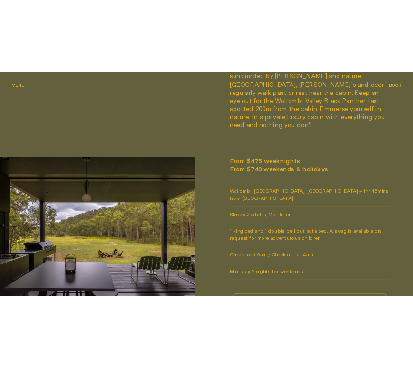
scroll to position [617, 0]
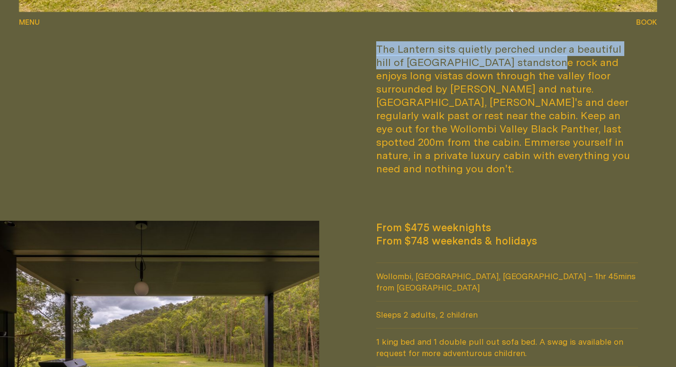
drag, startPoint x: 362, startPoint y: 38, endPoint x: 538, endPoint y: 63, distance: 177.7
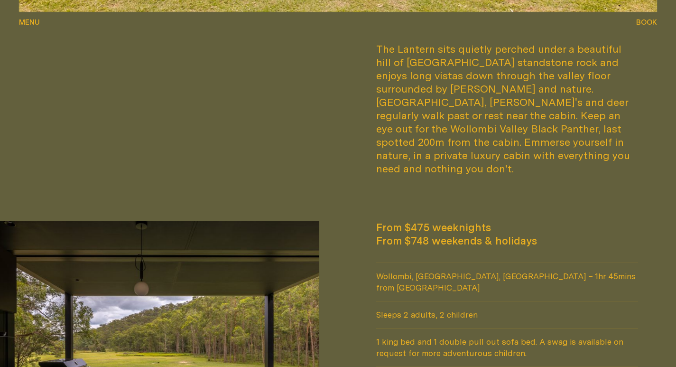
drag, startPoint x: 571, startPoint y: 83, endPoint x: 534, endPoint y: 81, distance: 36.5
click at [562, 83] on div "The Lantern sits quietly perched under a beautiful hill of [GEOGRAPHIC_DATA] st…" at bounding box center [507, 108] width 262 height 133
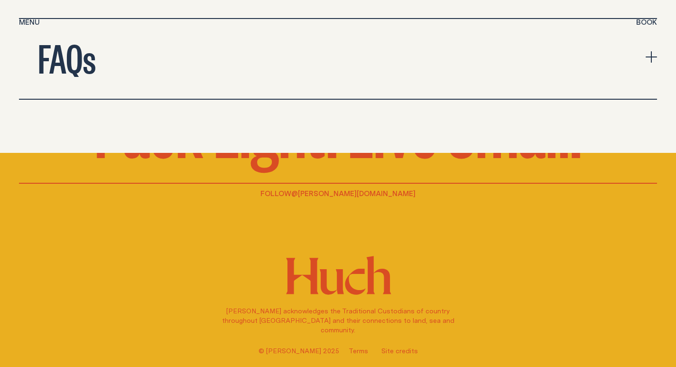
scroll to position [3583, 0]
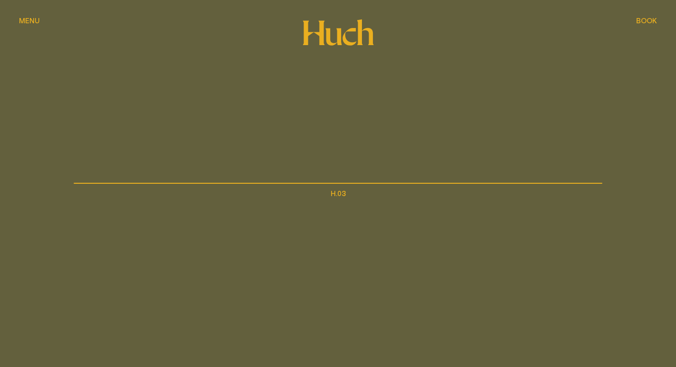
click at [265, 112] on div "The Lantern" at bounding box center [338, 135] width 267 height 76
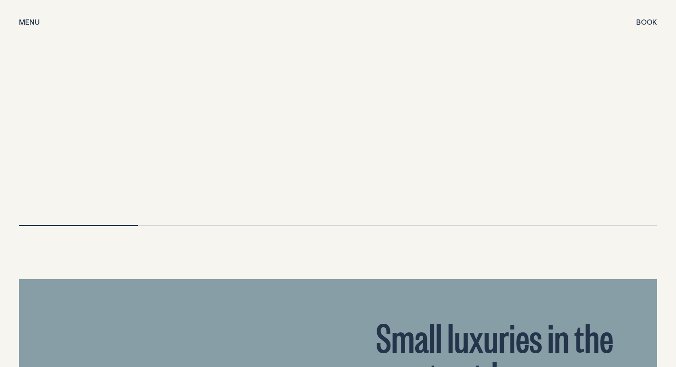
scroll to position [2276, 0]
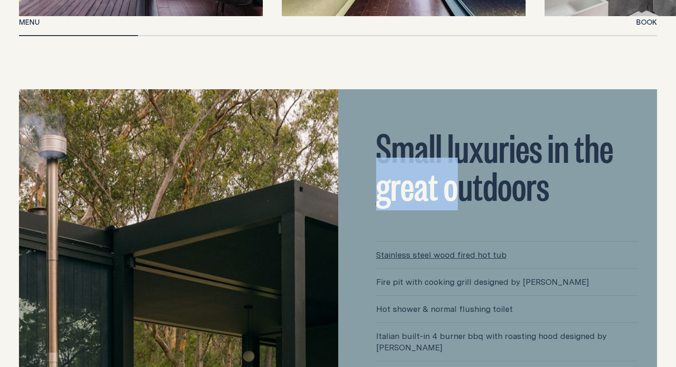
drag, startPoint x: 381, startPoint y: 197, endPoint x: 459, endPoint y: 196, distance: 77.3
click at [459, 196] on h2 "Small luxuries in the great outdoors" at bounding box center [507, 165] width 262 height 76
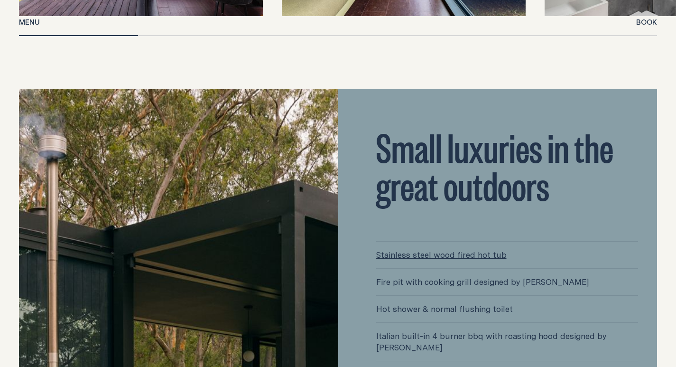
drag, startPoint x: 538, startPoint y: 202, endPoint x: 553, endPoint y: 190, distance: 19.0
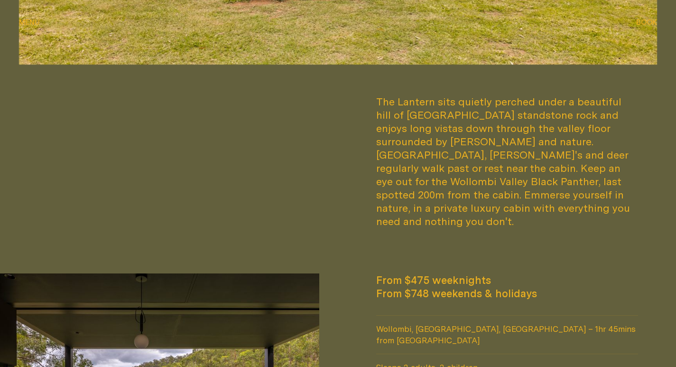
scroll to position [711, 0]
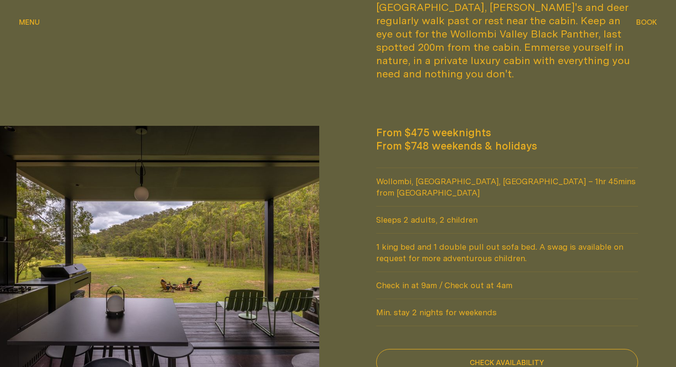
drag, startPoint x: 385, startPoint y: 129, endPoint x: 470, endPoint y: 132, distance: 84.9
click at [470, 139] on span "From $748 weekends & holidays" at bounding box center [507, 145] width 262 height 13
click at [432, 139] on span "From $748 weekends & holidays" at bounding box center [507, 145] width 262 height 13
drag, startPoint x: 425, startPoint y: 116, endPoint x: 472, endPoint y: 121, distance: 47.7
click at [497, 126] on span "From $475 weeknights" at bounding box center [507, 132] width 262 height 13
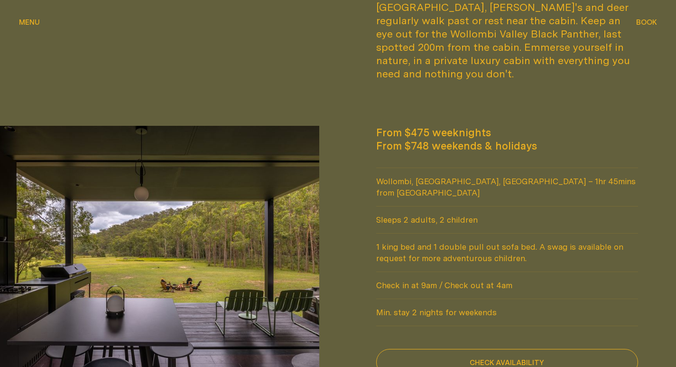
drag, startPoint x: 472, startPoint y: 121, endPoint x: 426, endPoint y: 121, distance: 46.5
click at [471, 126] on span "From $475 weeknights" at bounding box center [507, 132] width 262 height 13
click at [426, 126] on span "From $475 weeknights" at bounding box center [507, 132] width 262 height 13
drag, startPoint x: 411, startPoint y: 121, endPoint x: 449, endPoint y: 121, distance: 38.4
click at [449, 126] on span "From $475 weeknights" at bounding box center [507, 132] width 262 height 13
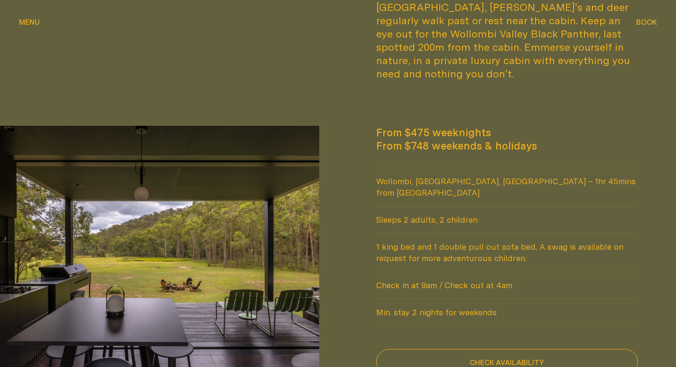
click at [414, 147] on div "From $475 weeknights From $748 weekends & holidays Wollombi, Lower Hunter, NSW …" at bounding box center [507, 250] width 300 height 249
drag, startPoint x: 396, startPoint y: 191, endPoint x: 423, endPoint y: 191, distance: 26.1
click at [423, 191] on div "From $475 weeknights From $748 weekends & holidays Wollombi, Lower Hunter, NSW …" at bounding box center [507, 250] width 300 height 249
click at [425, 206] on span "Sleeps 2 adults, 2 children" at bounding box center [507, 219] width 262 height 27
click at [488, 206] on span "Sleeps 2 adults, 2 children" at bounding box center [507, 219] width 262 height 27
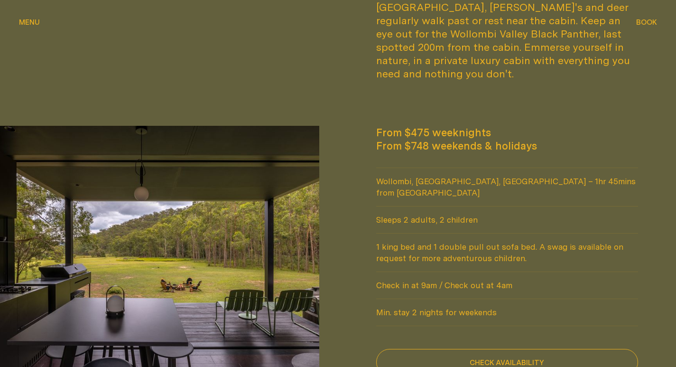
scroll to position [759, 0]
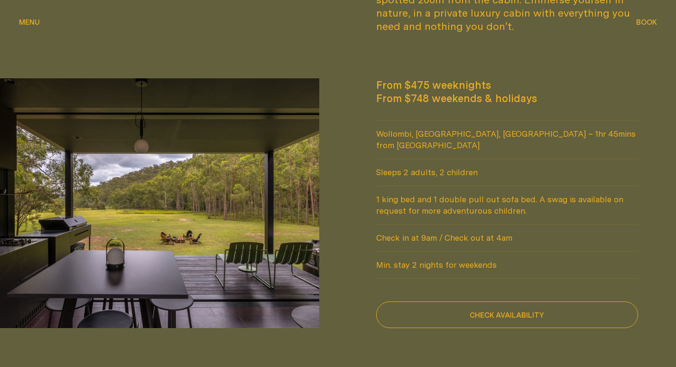
drag, startPoint x: 376, startPoint y: 176, endPoint x: 470, endPoint y: 183, distance: 94.1
click at [470, 186] on span "1 king bed and 1 double pull out sofa bed. A swag is available on request for m…" at bounding box center [507, 205] width 262 height 38
click at [497, 196] on span "1 king bed and 1 double pull out sofa bed. A swag is available on request for m…" at bounding box center [507, 205] width 262 height 38
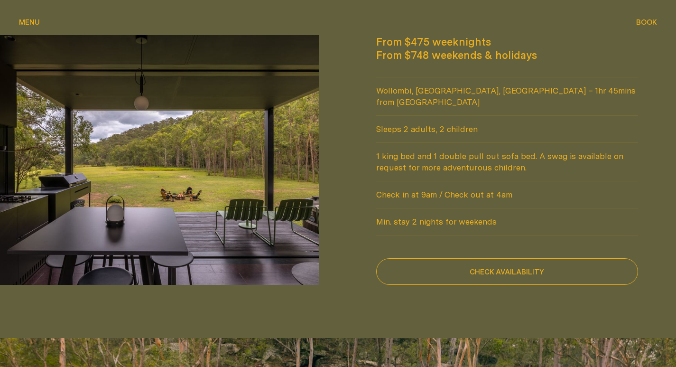
scroll to position [854, 0]
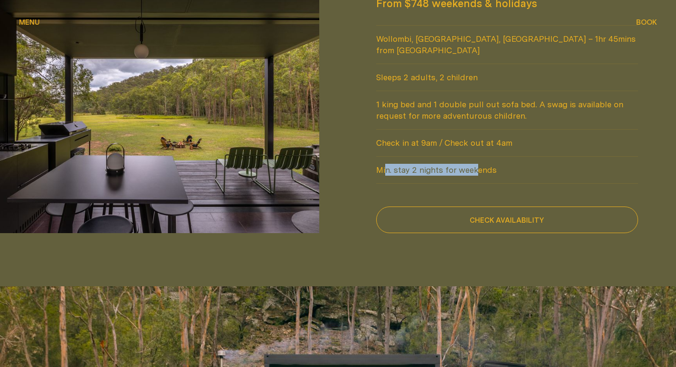
drag, startPoint x: 384, startPoint y: 132, endPoint x: 475, endPoint y: 134, distance: 91.6
click at [475, 157] on span "Min. stay 2 nights for weekends" at bounding box center [507, 170] width 262 height 27
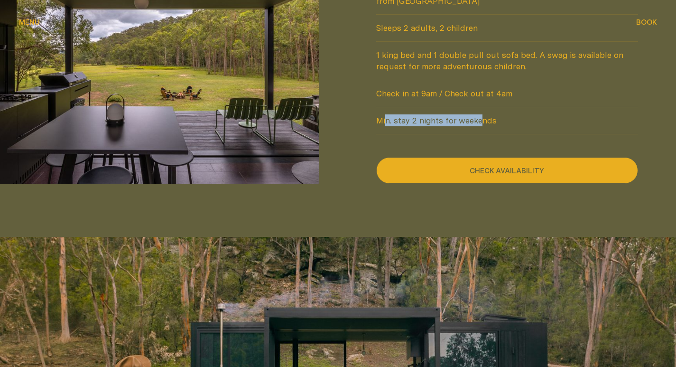
scroll to position [806, 0]
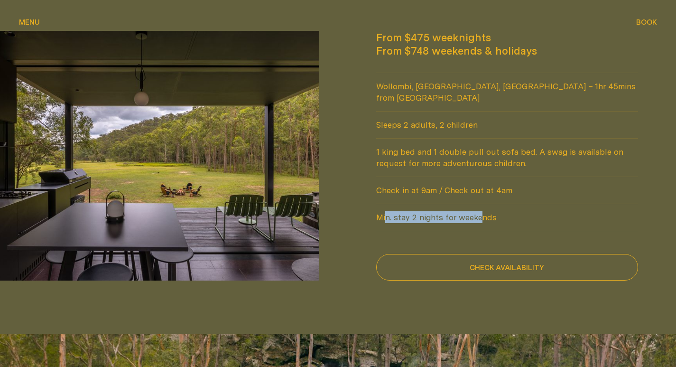
click at [386, 204] on span "Min. stay 2 nights for weekends" at bounding box center [507, 217] width 262 height 27
click at [396, 204] on span "Min. stay 2 nights for weekends" at bounding box center [507, 217] width 262 height 27
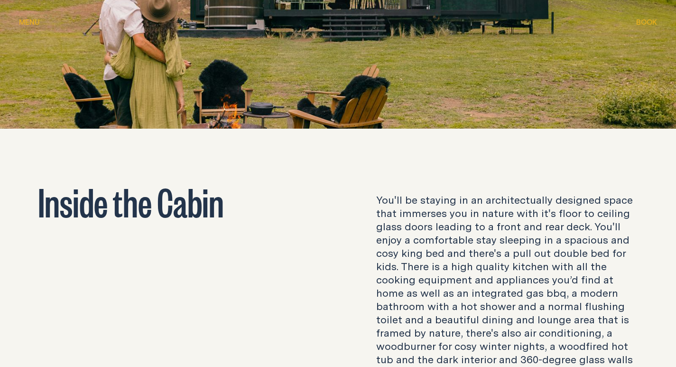
scroll to position [1470, 0]
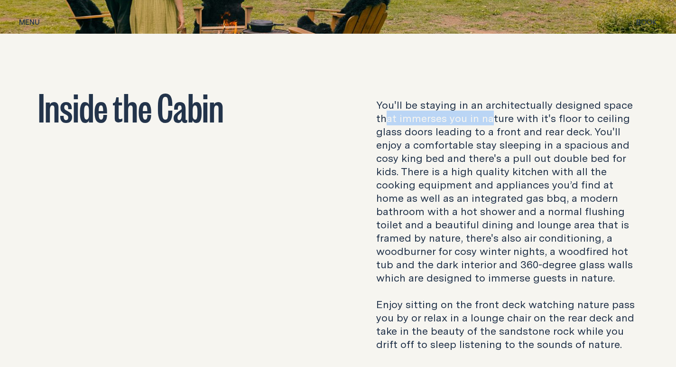
drag, startPoint x: 384, startPoint y: 105, endPoint x: 492, endPoint y: 111, distance: 107.8
click at [492, 111] on p "You'll be staying in an architectually designed space that immerses you in natu…" at bounding box center [507, 224] width 262 height 252
drag, startPoint x: 532, startPoint y: 108, endPoint x: 451, endPoint y: 107, distance: 80.6
click at [573, 107] on p "You'll be staying in an architectually designed space that immerses you in natu…" at bounding box center [507, 224] width 262 height 252
drag, startPoint x: 451, startPoint y: 107, endPoint x: 417, endPoint y: 108, distance: 34.2
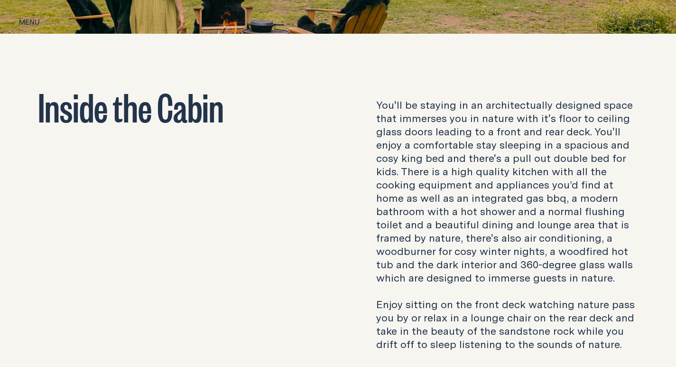
click at [442, 108] on p "You'll be staying in an architectually designed space that immerses you in natu…" at bounding box center [507, 224] width 262 height 252
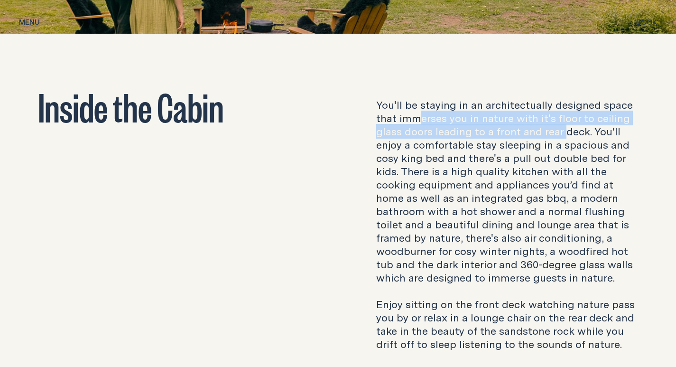
drag, startPoint x: 417, startPoint y: 108, endPoint x: 558, endPoint y: 123, distance: 141.2
click at [562, 121] on p "You'll be staying in an architectually designed space that immerses you in natu…" at bounding box center [507, 224] width 262 height 252
click at [479, 126] on p "You'll be staying in an architectually designed space that immerses you in natu…" at bounding box center [507, 224] width 262 height 252
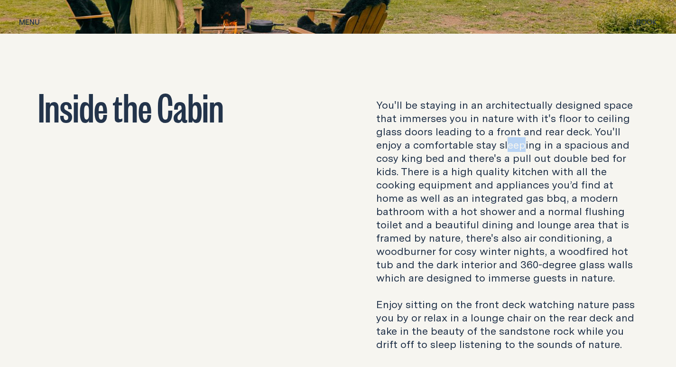
drag, startPoint x: 518, startPoint y: 134, endPoint x: 542, endPoint y: 134, distance: 23.7
click at [528, 134] on p "You'll be staying in an architectually designed space that immerses you in natu…" at bounding box center [507, 224] width 262 height 252
click at [542, 134] on p "You'll be staying in an architectually designed space that immerses you in natu…" at bounding box center [507, 224] width 262 height 252
drag, startPoint x: 375, startPoint y: 120, endPoint x: 413, endPoint y: 143, distance: 43.8
click at [375, 121] on div "You'll be staying in an architectually designed space that immerses you in natu…" at bounding box center [507, 224] width 300 height 252
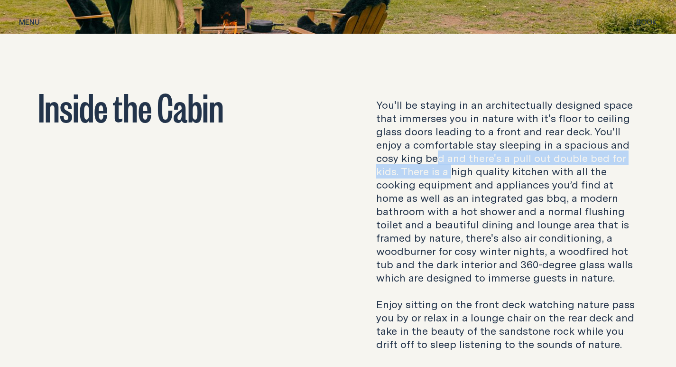
drag, startPoint x: 438, startPoint y: 153, endPoint x: 450, endPoint y: 157, distance: 12.4
click at [450, 157] on p "You'll be staying in an architectually designed space that immerses you in natu…" at bounding box center [507, 224] width 262 height 252
click at [492, 144] on p "You'll be staying in an architectually designed space that immerses you in natu…" at bounding box center [507, 224] width 262 height 252
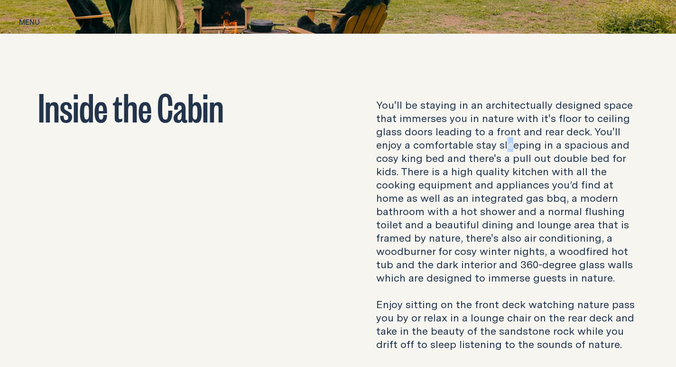
drag, startPoint x: 510, startPoint y: 141, endPoint x: 474, endPoint y: 141, distance: 36.0
click at [505, 141] on p "You'll be staying in an architectually designed space that immerses you in natu…" at bounding box center [507, 224] width 262 height 252
click at [441, 167] on p "You'll be staying in an architectually designed space that immerses you in natu…" at bounding box center [507, 224] width 262 height 252
drag, startPoint x: 436, startPoint y: 166, endPoint x: 444, endPoint y: 169, distance: 8.7
click at [444, 170] on p "You'll be staying in an architectually designed space that immerses you in natu…" at bounding box center [507, 224] width 262 height 252
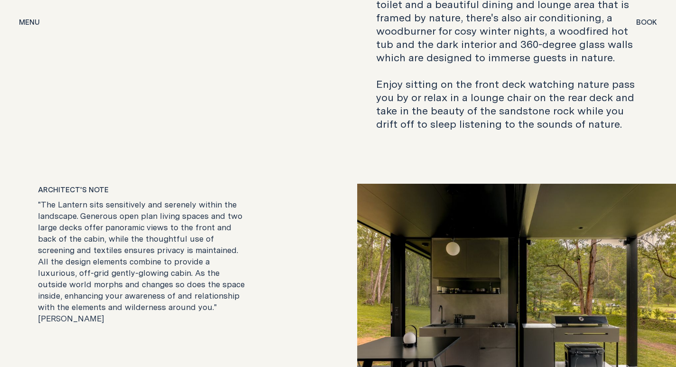
scroll to position [1707, 0]
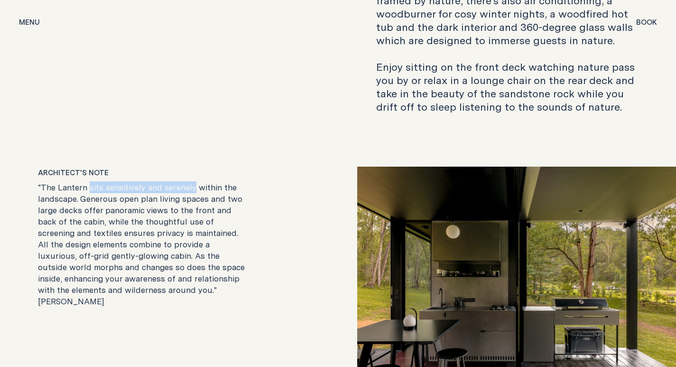
click at [190, 171] on div "Architect's Note "The Lantern sits sensitively and serenely within the landscap…" at bounding box center [169, 236] width 300 height 140
drag, startPoint x: 201, startPoint y: 185, endPoint x: 174, endPoint y: 182, distance: 27.2
click at [179, 183] on p ""The Lantern sits sensitively and serenely within the landscape. Generous open …" at bounding box center [144, 244] width 212 height 125
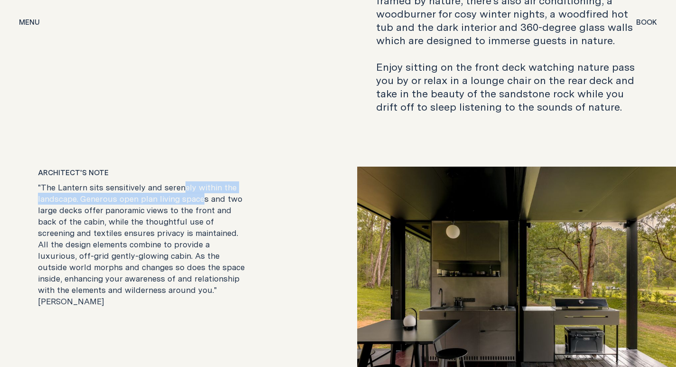
click at [126, 192] on p ""The Lantern sits sensitively and serenely within the landscape. Generous open …" at bounding box center [144, 244] width 212 height 125
drag, startPoint x: 162, startPoint y: 201, endPoint x: 165, endPoint y: 205, distance: 4.9
click at [166, 202] on p ""The Lantern sits sensitively and serenely within the landscape. Generous open …" at bounding box center [144, 244] width 212 height 125
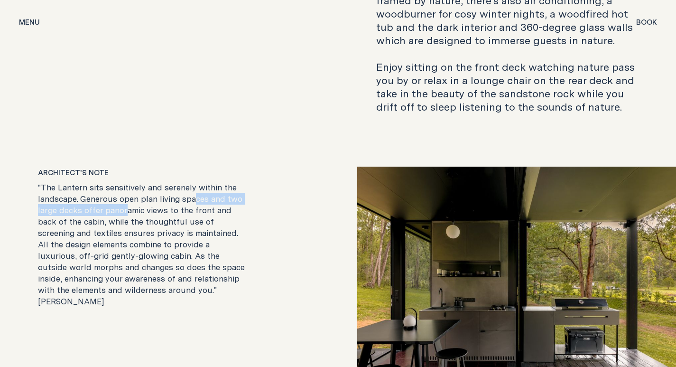
drag, startPoint x: 123, startPoint y: 195, endPoint x: 186, endPoint y: 201, distance: 62.9
click at [197, 195] on p ""The Lantern sits sensitively and serenely within the landscape. Generous open …" at bounding box center [144, 244] width 212 height 125
click at [119, 203] on p ""The Lantern sits sensitively and serenely within the landscape. Generous open …" at bounding box center [144, 244] width 212 height 125
click at [153, 206] on p ""The Lantern sits sensitively and serenely within the landscape. Generous open …" at bounding box center [144, 244] width 212 height 125
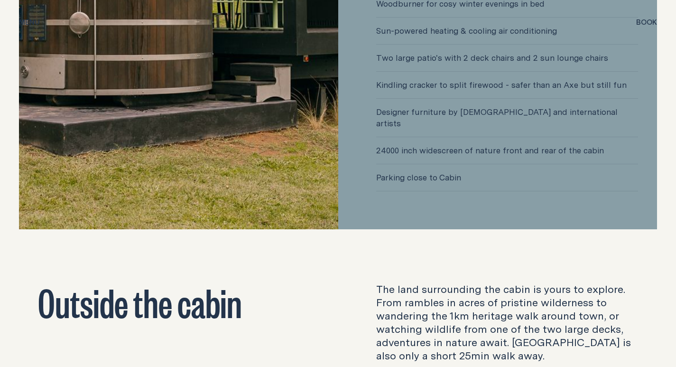
scroll to position [2893, 0]
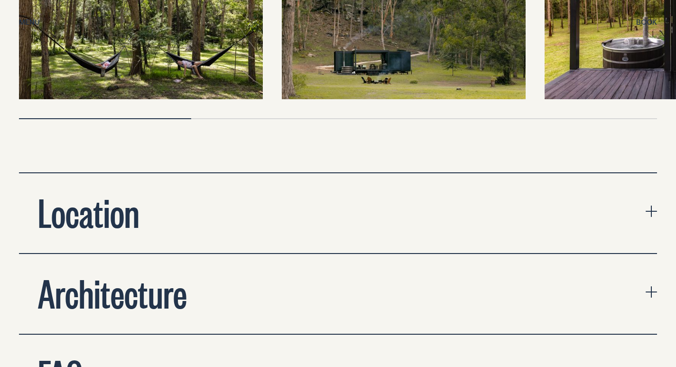
click at [275, 195] on button "Location" at bounding box center [338, 213] width 638 height 80
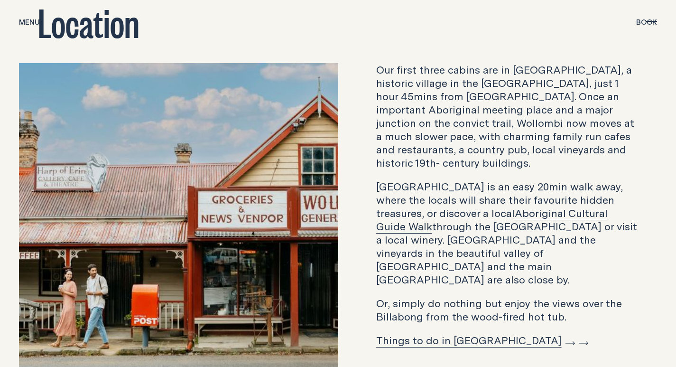
scroll to position [3367, 0]
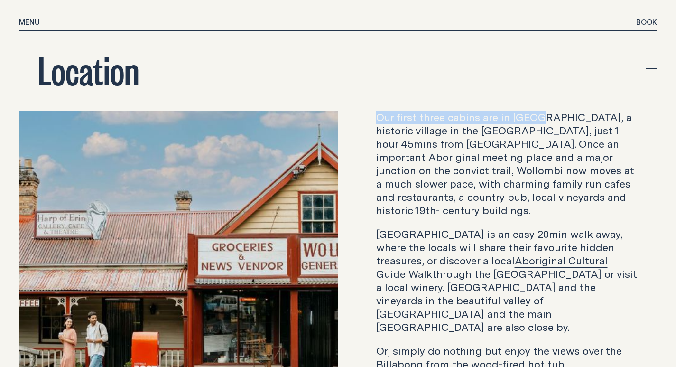
drag, startPoint x: 379, startPoint y: 91, endPoint x: 536, endPoint y: 92, distance: 156.5
click at [536, 111] on p "Our first three cabins are in [GEOGRAPHIC_DATA], a historic village in the [GEO…" at bounding box center [507, 164] width 262 height 106
click at [531, 111] on p "Our first three cabins are in [GEOGRAPHIC_DATA], a historic village in the [GEO…" at bounding box center [507, 164] width 262 height 106
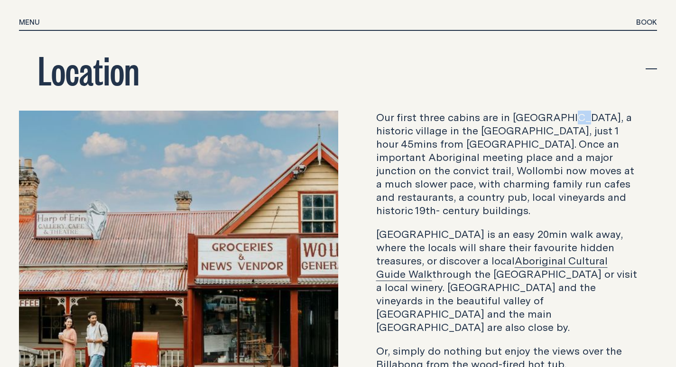
drag, startPoint x: 564, startPoint y: 89, endPoint x: 571, endPoint y: 88, distance: 6.7
click at [570, 111] on p "Our first three cabins are in [GEOGRAPHIC_DATA], a historic village in the [GEO…" at bounding box center [507, 164] width 262 height 106
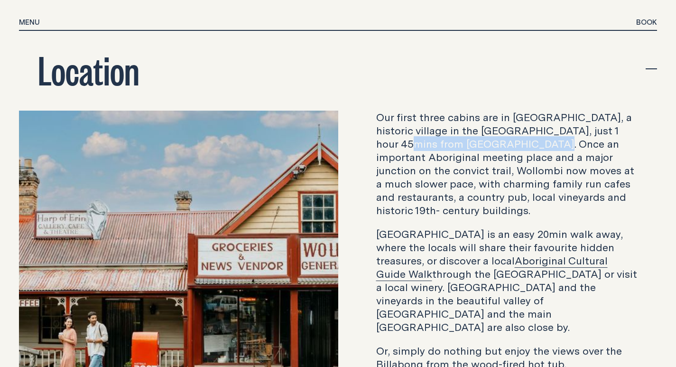
drag, startPoint x: 398, startPoint y: 106, endPoint x: 539, endPoint y: 111, distance: 140.5
click at [539, 111] on p "Our first three cabins are in [GEOGRAPHIC_DATA], a historic village in the [GEO…" at bounding box center [507, 164] width 262 height 106
click at [501, 111] on p "Our first three cabins are in [GEOGRAPHIC_DATA], a historic village in the [GEO…" at bounding box center [507, 164] width 262 height 106
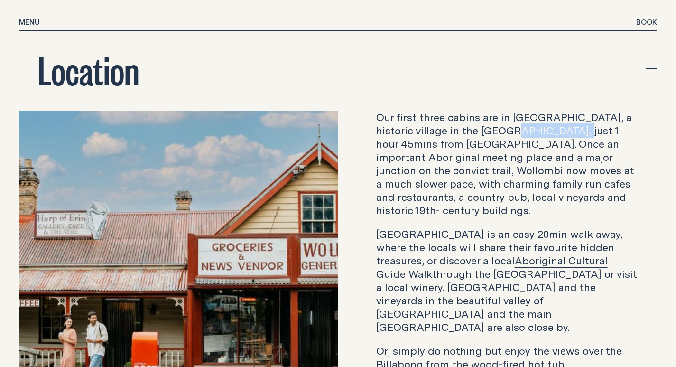
drag, startPoint x: 514, startPoint y: 100, endPoint x: 575, endPoint y: 102, distance: 61.2
click at [574, 111] on p "Our first three cabins are in [GEOGRAPHIC_DATA], a historic village in the [GEO…" at bounding box center [507, 164] width 262 height 106
click at [407, 111] on p "Our first three cabins are in [GEOGRAPHIC_DATA], a historic village in the [GEO…" at bounding box center [507, 164] width 262 height 106
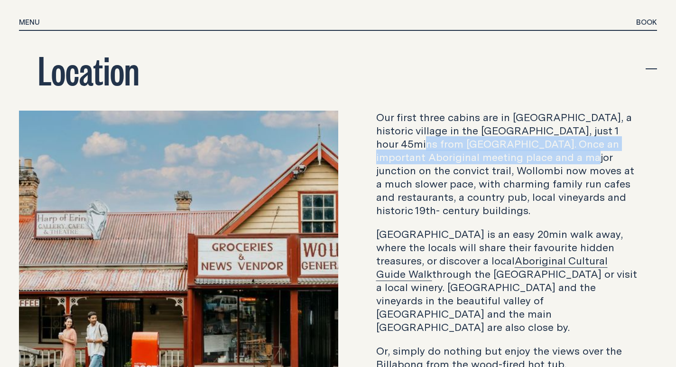
drag, startPoint x: 409, startPoint y: 114, endPoint x: 540, endPoint y: 127, distance: 131.1
click at [540, 125] on p "Our first three cabins are in [GEOGRAPHIC_DATA], a historic village in the [GEO…" at bounding box center [507, 164] width 262 height 106
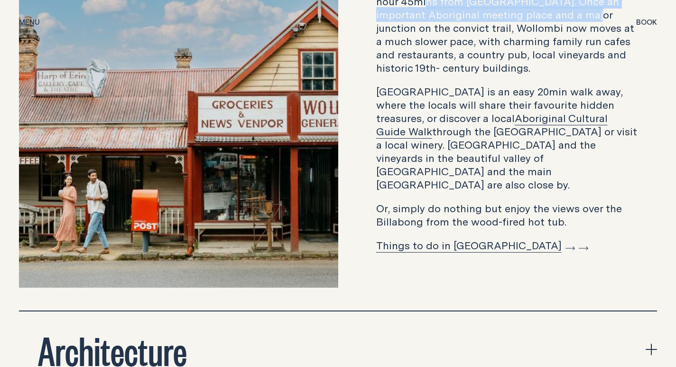
scroll to position [3462, 0]
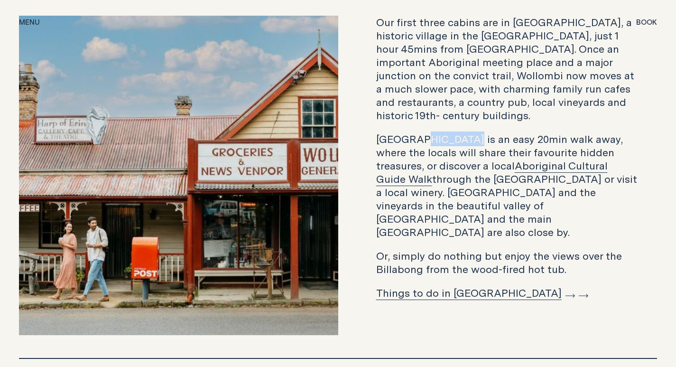
drag, startPoint x: 421, startPoint y: 96, endPoint x: 458, endPoint y: 96, distance: 37.5
click at [458, 132] on p "Wollombi Village is an easy 20min walk away, where the locals will share their …" at bounding box center [507, 185] width 262 height 106
drag, startPoint x: 414, startPoint y: 94, endPoint x: 380, endPoint y: 96, distance: 33.3
click at [413, 132] on p "Wollombi Village is an easy 20min walk away, where the locals will share their …" at bounding box center [507, 185] width 262 height 106
drag, startPoint x: 371, startPoint y: 94, endPoint x: 461, endPoint y: 96, distance: 90.6
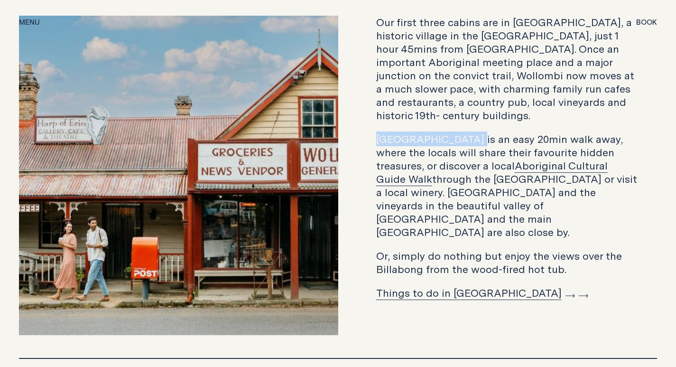
click at [461, 96] on div "Our first three cabins are in Wollombi, a historic village in the Lower Hunter,…" at bounding box center [507, 158] width 300 height 285
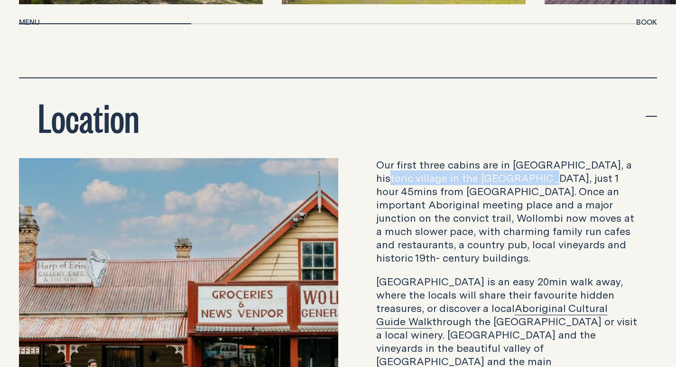
drag, startPoint x: 387, startPoint y: 151, endPoint x: 539, endPoint y: 144, distance: 151.9
click at [539, 158] on p "Our first three cabins are in [GEOGRAPHIC_DATA], a historic village in the [GEO…" at bounding box center [507, 211] width 262 height 106
click at [530, 158] on p "Our first three cabins are in [GEOGRAPHIC_DATA], a historic village in the [GEO…" at bounding box center [507, 211] width 262 height 106
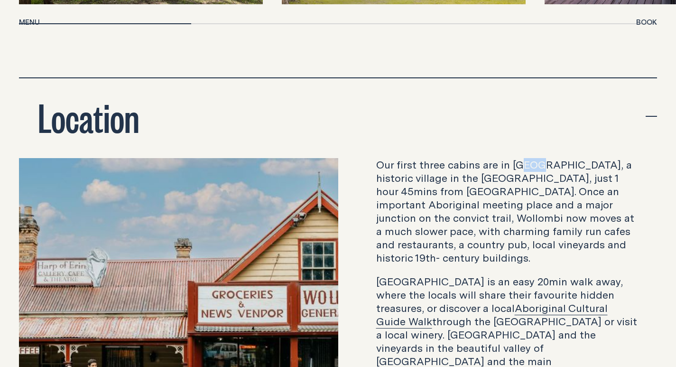
drag, startPoint x: 523, startPoint y: 133, endPoint x: 542, endPoint y: 133, distance: 18.5
click at [542, 158] on p "Our first three cabins are in [GEOGRAPHIC_DATA], a historic village in the [GEO…" at bounding box center [507, 211] width 262 height 106
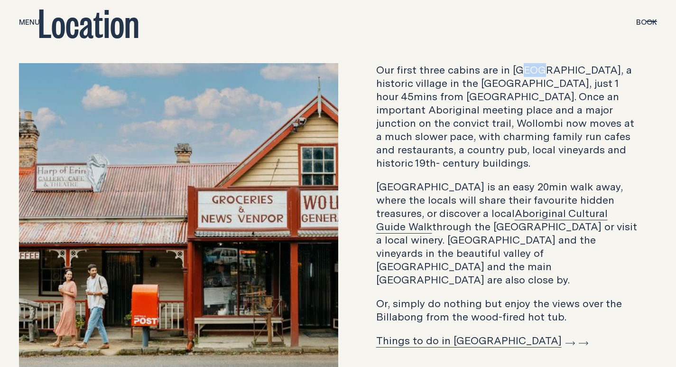
scroll to position [3462, 0]
